Goal: Information Seeking & Learning: Understand process/instructions

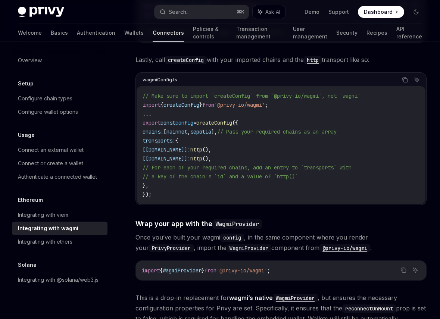
scroll to position [809, 0]
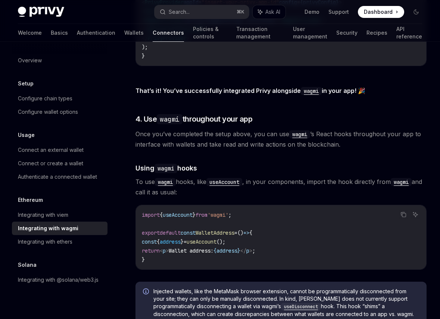
scroll to position [1544, 0]
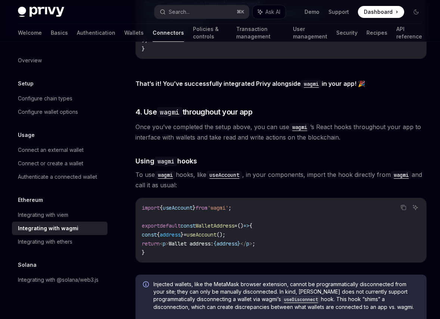
click at [271, 190] on span "To use wagmi hooks, like useAccount , in your components, import the hook direc…" at bounding box center [281, 179] width 291 height 21
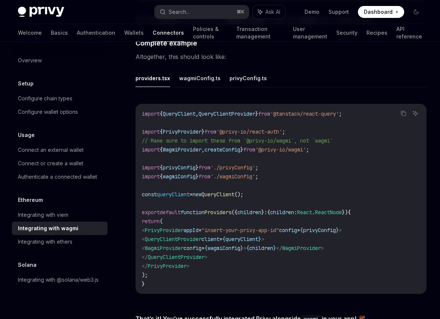
scroll to position [1309, 0]
click at [405, 116] on icon "Copy the contents from the code block" at bounding box center [404, 113] width 6 height 6
click at [264, 144] on span "// Make sure to import these from `@privy-io/wagmi`, not `wagmi`" at bounding box center [237, 140] width 191 height 7
click at [333, 144] on span "// Make sure to import these from `@privy-io/wagmi`, not `wagmi`" at bounding box center [237, 140] width 191 height 7
click at [55, 217] on div "Integrating with viem" at bounding box center [43, 215] width 50 height 9
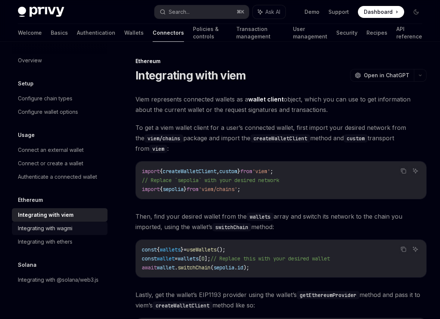
scroll to position [208, 0]
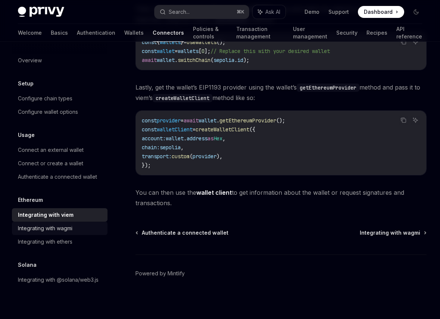
click at [57, 232] on div "Integrating with wagmi" at bounding box center [45, 228] width 55 height 9
type textarea "*"
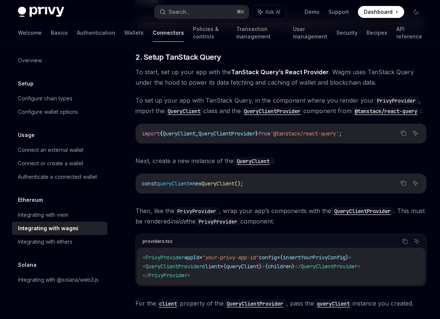
scroll to position [249, 0]
